Goal: Information Seeking & Learning: Learn about a topic

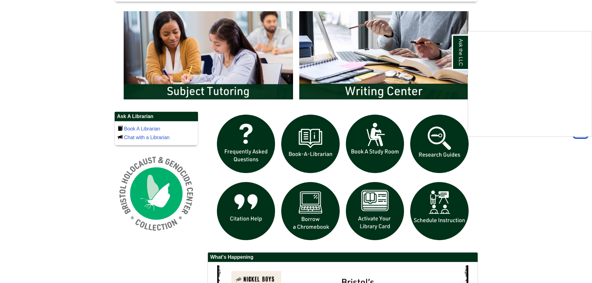
scroll to position [356, 0]
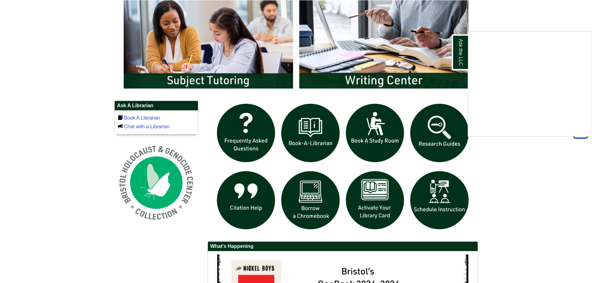
click at [441, 127] on div "Ask the LLC" at bounding box center [296, 141] width 592 height 283
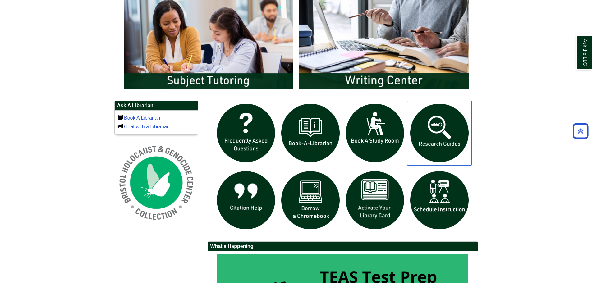
click at [438, 133] on img "slideshow" at bounding box center [439, 133] width 65 height 65
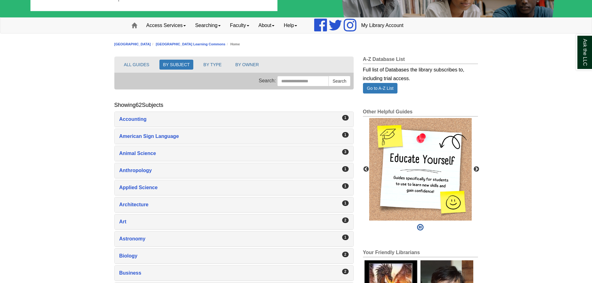
scroll to position [62, 0]
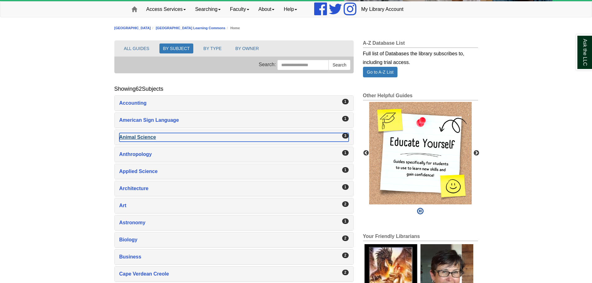
click at [125, 137] on div "Animal Science , 3 guides" at bounding box center [233, 137] width 229 height 9
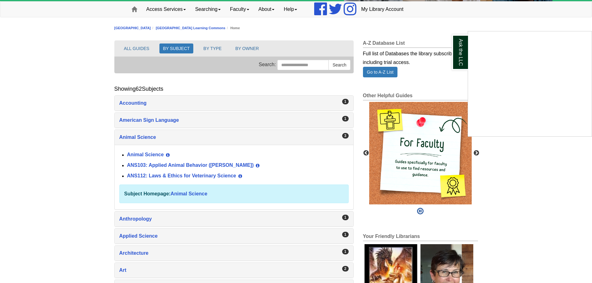
click at [137, 154] on div "Ask the LLC" at bounding box center [296, 141] width 592 height 283
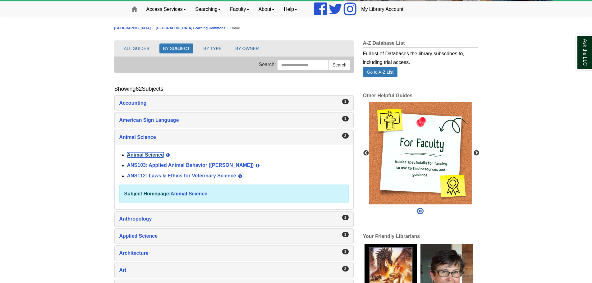
click at [137, 154] on link "Animal Science" at bounding box center [145, 154] width 37 height 5
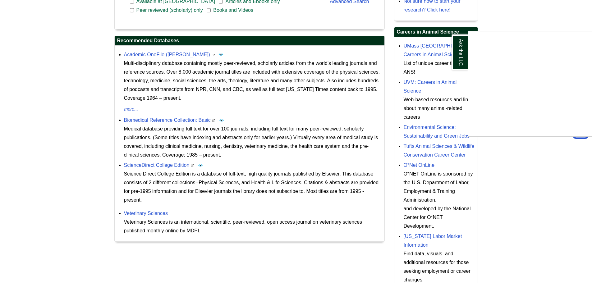
scroll to position [249, 0]
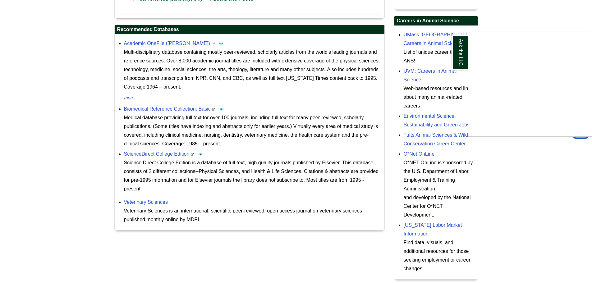
click at [413, 154] on div "Ask the LLC" at bounding box center [296, 141] width 592 height 283
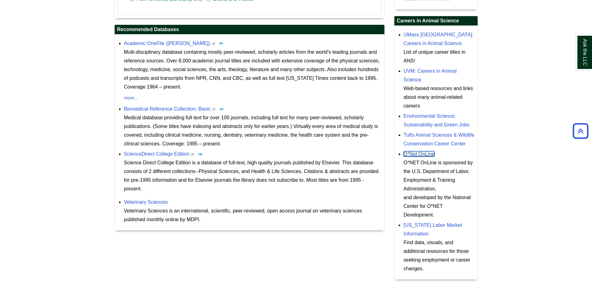
click at [413, 154] on link "O*Net OnLine" at bounding box center [419, 153] width 31 height 5
click at [457, 33] on link "UMass Amherst: Careers in Animal Science" at bounding box center [439, 39] width 70 height 14
click at [434, 71] on link "UVM: Careers in Animal Science" at bounding box center [430, 75] width 53 height 14
click at [419, 116] on link "Environmental Science: Sustainability and Green Jobs" at bounding box center [437, 120] width 66 height 14
click at [429, 137] on link "Tufts Animal Sciences & Wildlife Conservation Career Center" at bounding box center [439, 139] width 71 height 14
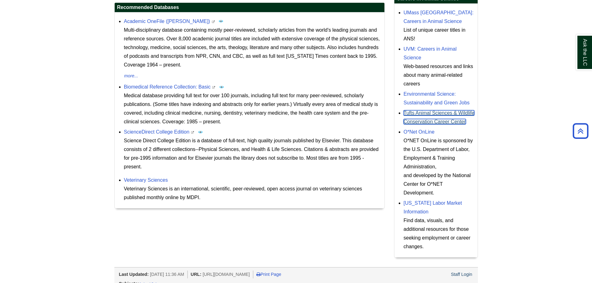
scroll to position [279, 0]
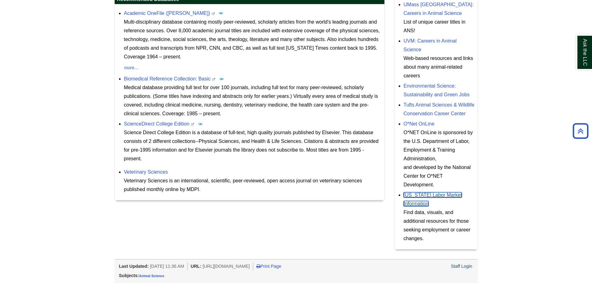
click at [431, 195] on link "Massachusetts Labor Market Information" at bounding box center [433, 199] width 58 height 14
click at [141, 172] on link "Veterinary Sciences" at bounding box center [146, 171] width 44 height 5
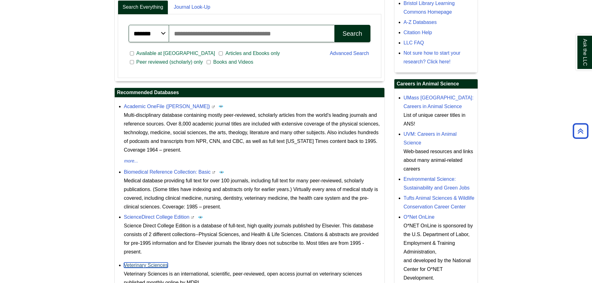
scroll to position [154, 0]
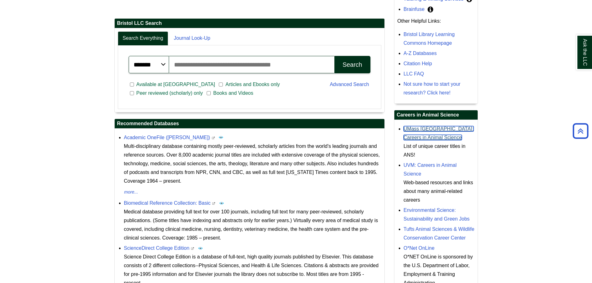
click at [463, 127] on link "UMass Amherst: Careers in Animal Science" at bounding box center [439, 133] width 70 height 14
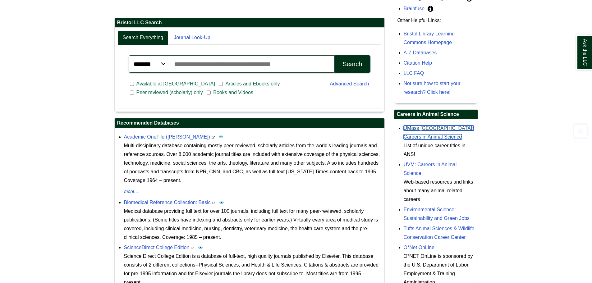
scroll to position [155, 0]
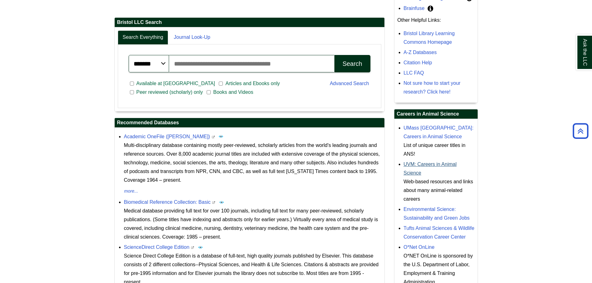
click at [440, 162] on div "UVM: Careers in Animal Science Web-based resources and links about many animal-…" at bounding box center [439, 182] width 71 height 44
click at [440, 162] on link "UVM: Careers in Animal Science" at bounding box center [430, 169] width 53 height 14
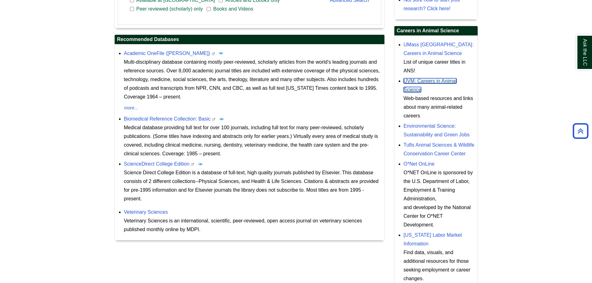
scroll to position [249, 0]
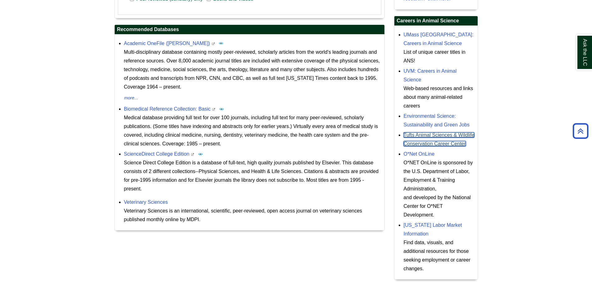
click at [438, 135] on link "Tufts Animal Sciences & Wildlife Conservation Career Center" at bounding box center [439, 139] width 71 height 14
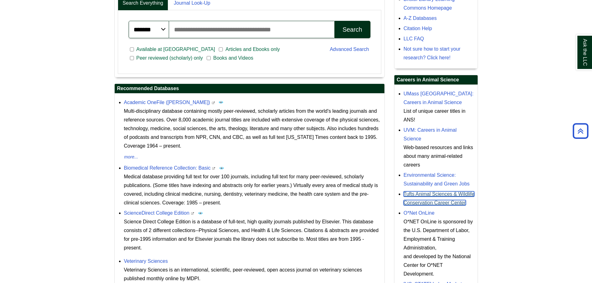
scroll to position [186, 0]
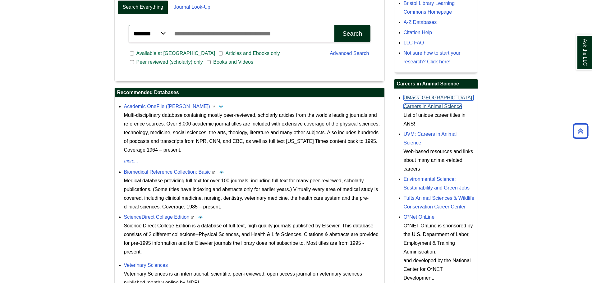
click at [420, 96] on link "UMass Amherst: Careers in Animal Science" at bounding box center [439, 102] width 70 height 14
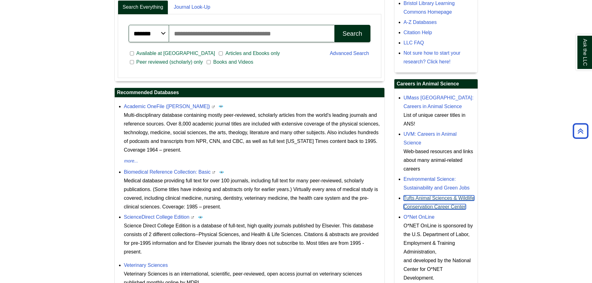
click at [460, 200] on link "Tufts Animal Sciences & Wildlife Conservation Career Center" at bounding box center [439, 203] width 71 height 14
